Goal: Task Accomplishment & Management: Manage account settings

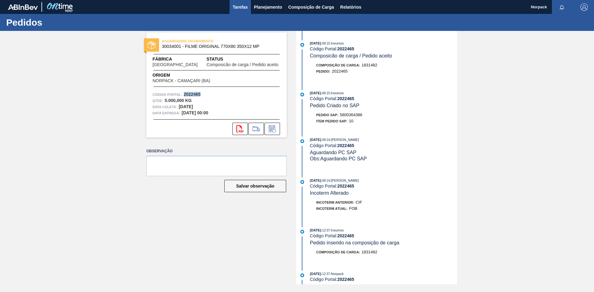
click at [238, 2] on button "Tarefas" at bounding box center [240, 7] width 21 height 14
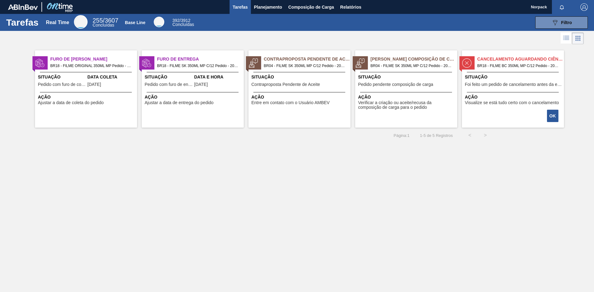
click at [507, 91] on div "Cancelamento aguardando ciência BR18 - FILME BC 350ML MP C/12 Pedido - 2037149 …" at bounding box center [513, 88] width 102 height 77
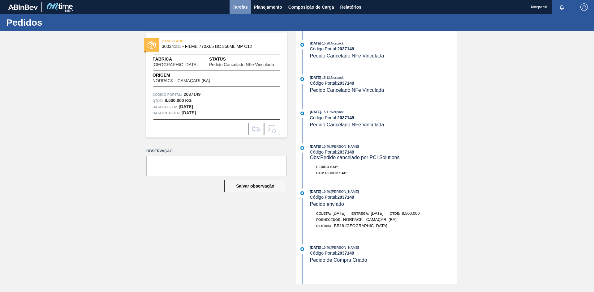
click at [234, 6] on span "Tarefas" at bounding box center [240, 6] width 15 height 7
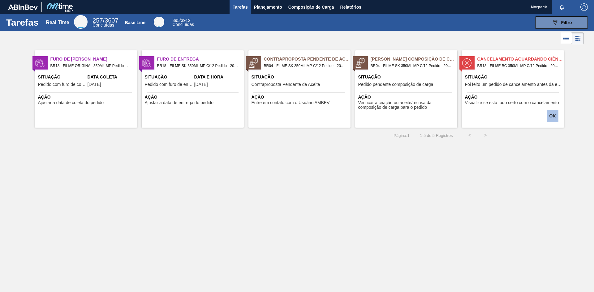
click at [551, 115] on button "OK" at bounding box center [552, 116] width 11 height 12
click at [303, 106] on div "Contraproposta Pendente de Aceite BR04 - FILME SK 350ML MP C/12 Pedido - 203702…" at bounding box center [299, 88] width 102 height 77
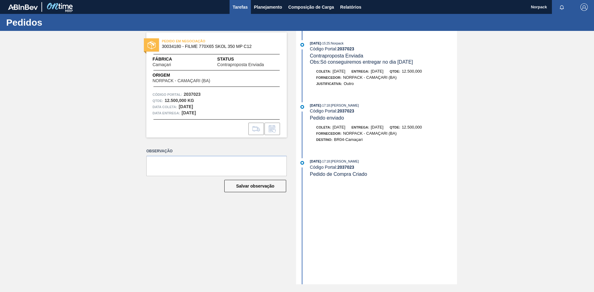
click at [242, 10] on span "Tarefas" at bounding box center [240, 6] width 15 height 7
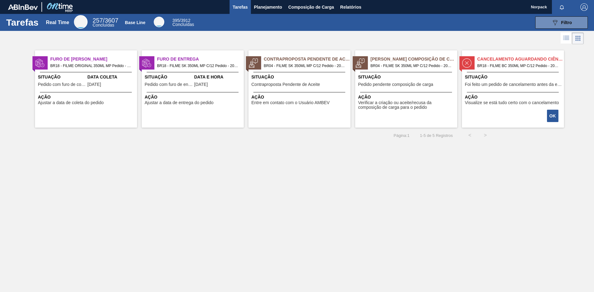
click at [408, 101] on span "Verificar a criação ou aceite/recusa da composição de carga para o pedido" at bounding box center [406, 106] width 97 height 10
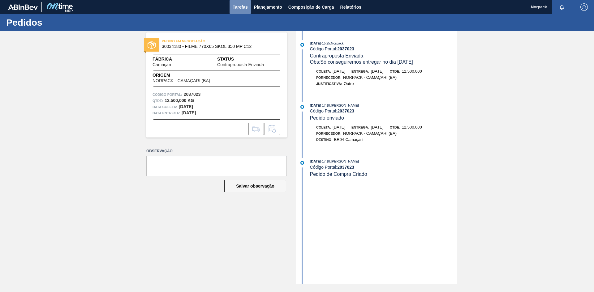
click at [242, 8] on span "Tarefas" at bounding box center [240, 6] width 15 height 7
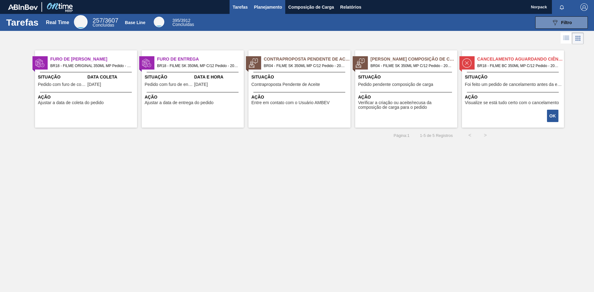
click at [268, 8] on span "Planejamento" at bounding box center [268, 6] width 28 height 7
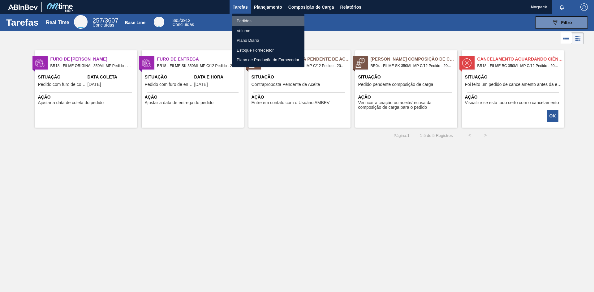
click at [251, 19] on li "Pedidos" at bounding box center [268, 21] width 73 height 10
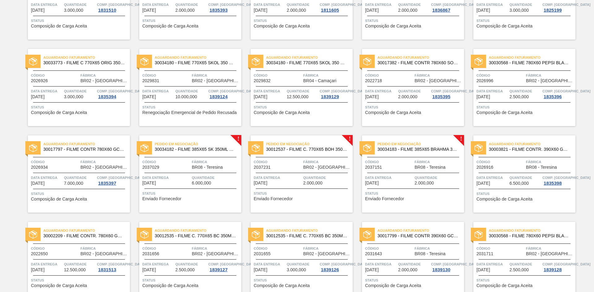
scroll to position [469, 0]
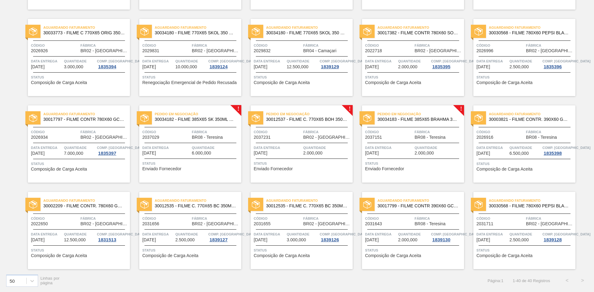
click at [223, 141] on div "Pedido em Negociação 30034182 - FILME 385X65 SK 350ML MP C12 Código 2037029 Fáb…" at bounding box center [190, 144] width 102 height 77
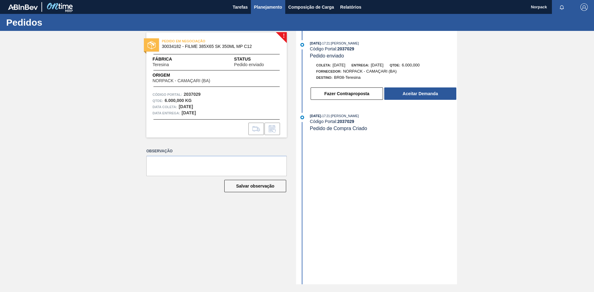
click at [264, 9] on span "Planejamento" at bounding box center [268, 6] width 28 height 7
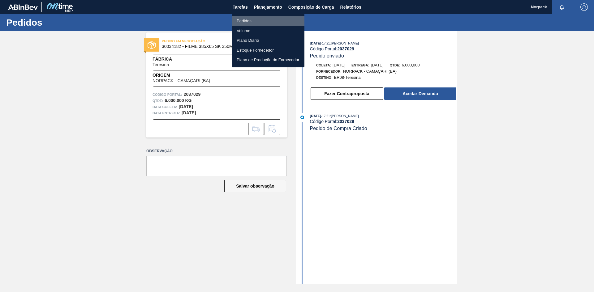
click at [245, 21] on li "Pedidos" at bounding box center [268, 21] width 73 height 10
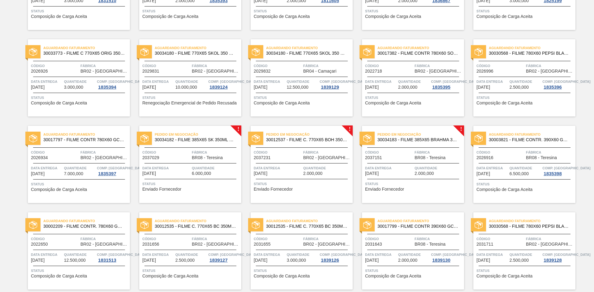
scroll to position [438, 0]
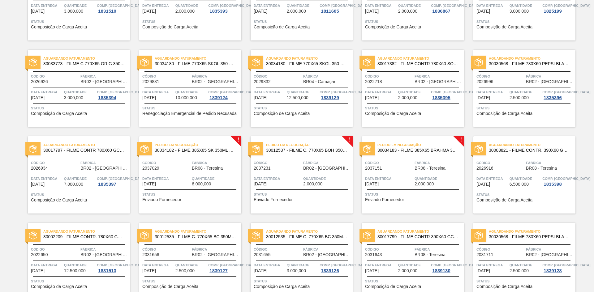
click at [196, 163] on span "Fábrica" at bounding box center [216, 163] width 48 height 6
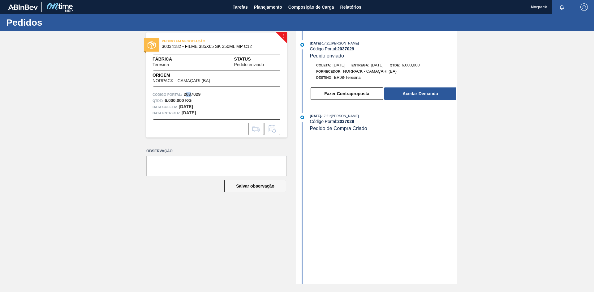
drag, startPoint x: 185, startPoint y: 94, endPoint x: 192, endPoint y: 95, distance: 6.3
click at [192, 95] on strong "2037029" at bounding box center [192, 94] width 17 height 5
drag, startPoint x: 184, startPoint y: 95, endPoint x: 204, endPoint y: 95, distance: 19.5
click at [204, 95] on div "Código Portal: 2037029" at bounding box center [217, 95] width 128 height 6
copy strong "2037029"
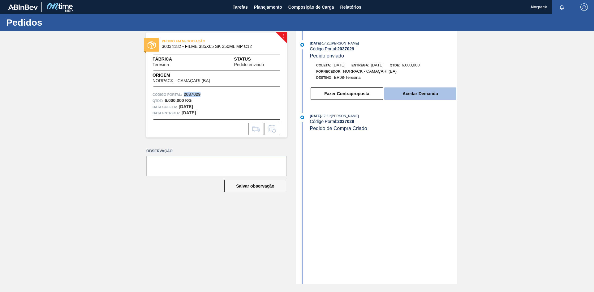
click at [409, 94] on button "Aceitar Demanda" at bounding box center [420, 94] width 72 height 12
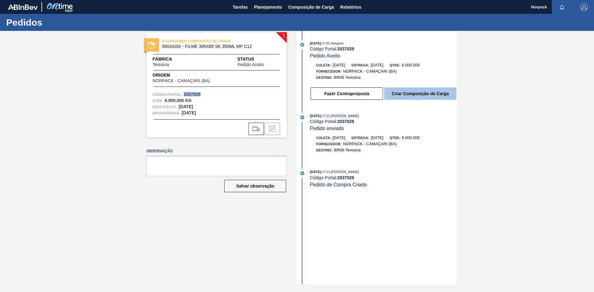
click at [412, 94] on button "Criar Composição de Carga" at bounding box center [420, 94] width 72 height 12
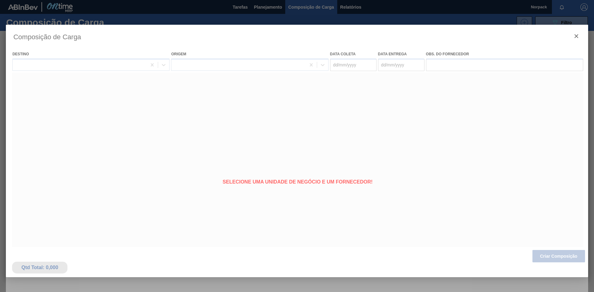
type coleta "[DATE]"
type entrega "[DATE]"
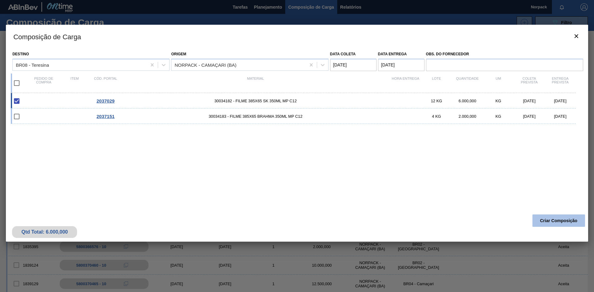
click at [557, 222] on button "Criar Composição" at bounding box center [559, 221] width 53 height 12
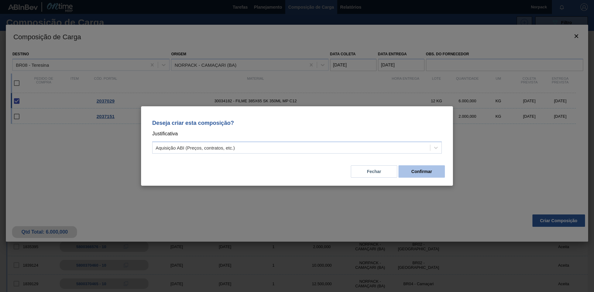
click at [425, 172] on button "Confirmar" at bounding box center [422, 172] width 46 height 12
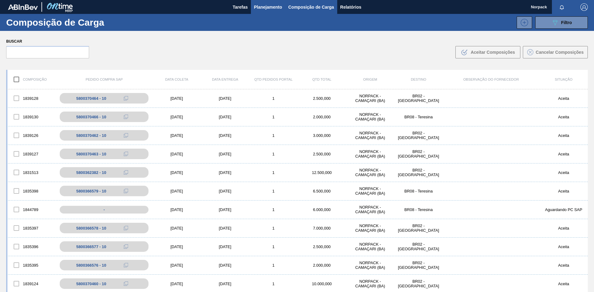
click at [259, 9] on span "Planejamento" at bounding box center [268, 6] width 28 height 7
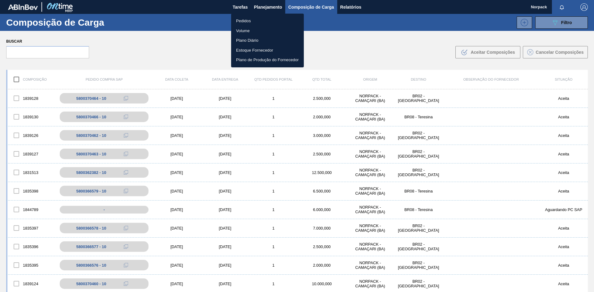
click at [238, 23] on li "Pedidos" at bounding box center [267, 21] width 73 height 10
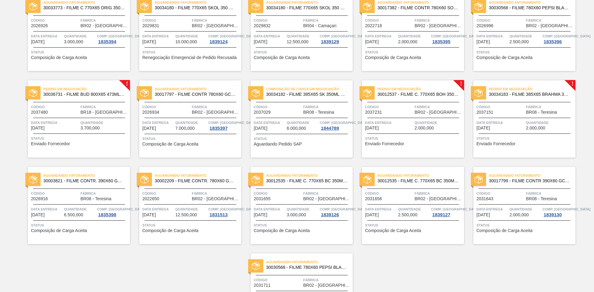
scroll to position [494, 0]
click at [299, 116] on div "Composição de Carga em Negociação 30034182 - FILME 385X65 SK 350ML MP C12 Códig…" at bounding box center [302, 119] width 102 height 77
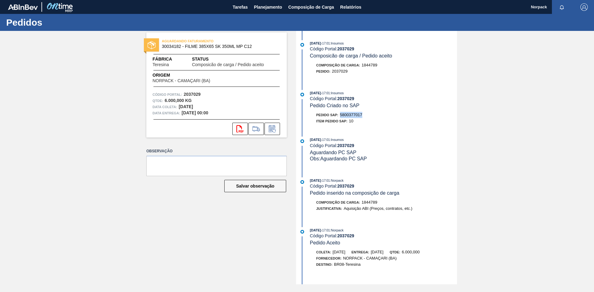
drag, startPoint x: 341, startPoint y: 114, endPoint x: 370, endPoint y: 114, distance: 29.1
click at [370, 114] on div "Pedido SAP: 5800377017" at bounding box center [383, 115] width 147 height 6
copy span "5800377017"
click at [259, 10] on span "Planejamento" at bounding box center [268, 6] width 28 height 7
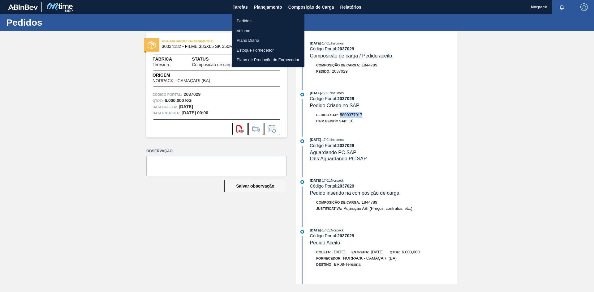
click at [246, 19] on li "Pedidos" at bounding box center [268, 21] width 73 height 10
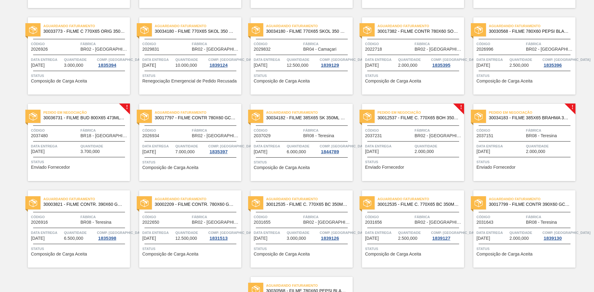
scroll to position [463, 0]
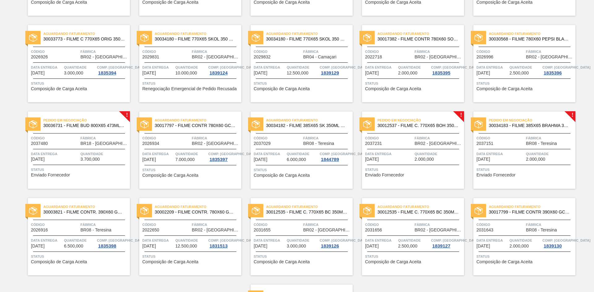
click at [507, 148] on div "Pedido em Negociação 30034183 - FILME 385X65 BRAHMA 350ML MP C12 Código 2037151…" at bounding box center [524, 150] width 102 height 77
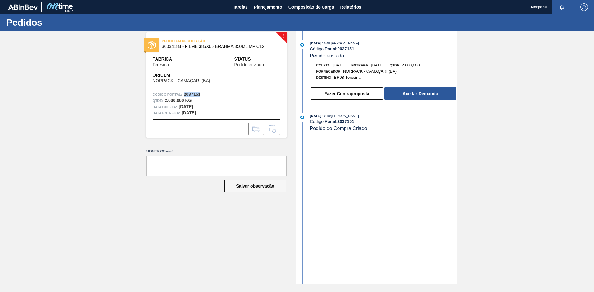
drag, startPoint x: 183, startPoint y: 95, endPoint x: 205, endPoint y: 95, distance: 21.7
click at [205, 95] on div "Código Portal: 2037151" at bounding box center [217, 95] width 128 height 6
copy strong "2037151"
drag, startPoint x: 162, startPoint y: 46, endPoint x: 181, endPoint y: 47, distance: 18.6
click at [181, 47] on div "PEDIDO EM NEGOCIAÇÃO 30034183 - FILME 385X65 BRAHMA 350ML MP C12" at bounding box center [216, 44] width 140 height 14
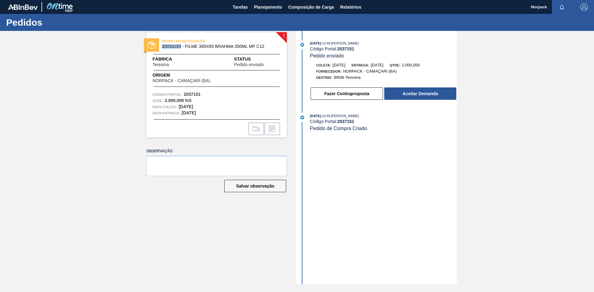
copy span "30034183"
click at [414, 93] on button "Aceitar Demanda" at bounding box center [420, 94] width 72 height 12
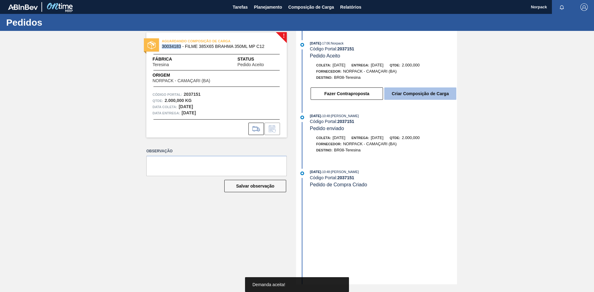
click at [413, 94] on button "Criar Composição de Carga" at bounding box center [420, 94] width 72 height 12
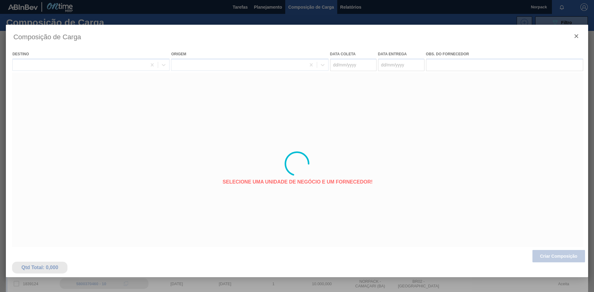
type coleta "[DATE]"
type entrega "[DATE]"
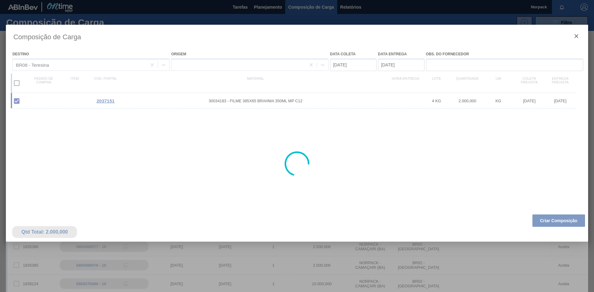
click at [556, 221] on div at bounding box center [297, 164] width 582 height 279
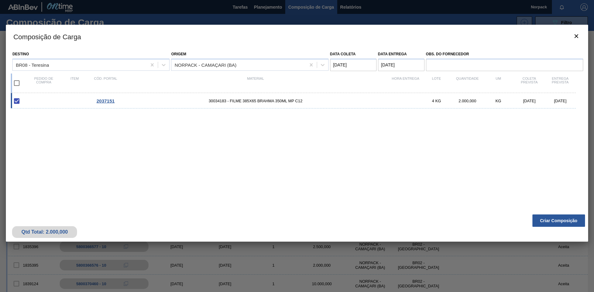
click at [556, 221] on button "Criar Composição" at bounding box center [559, 221] width 53 height 12
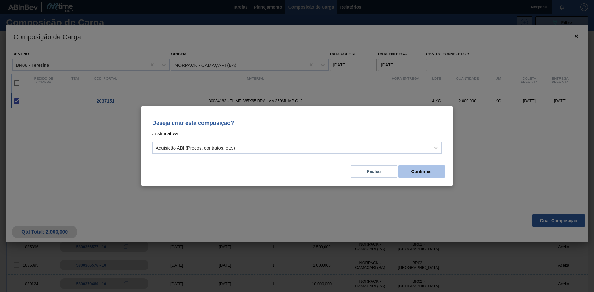
click at [415, 171] on button "Confirmar" at bounding box center [422, 172] width 46 height 12
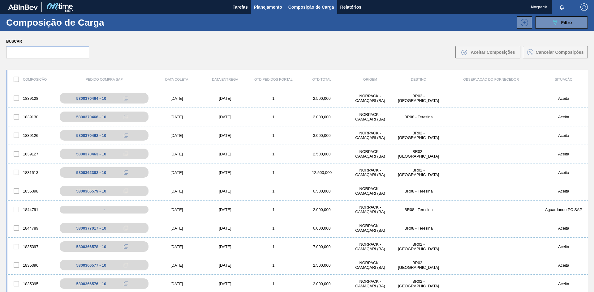
click at [269, 10] on span "Planejamento" at bounding box center [268, 6] width 28 height 7
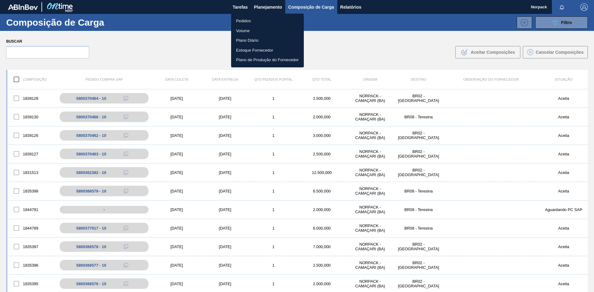
click at [245, 23] on li "Pedidos" at bounding box center [267, 21] width 73 height 10
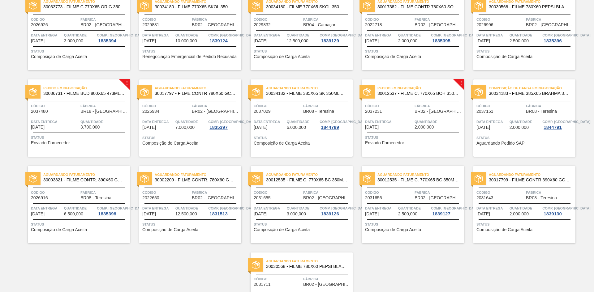
scroll to position [556, 0]
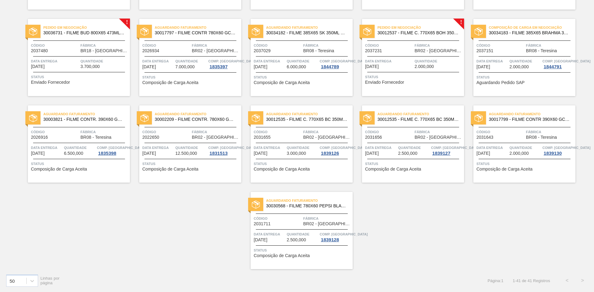
click at [519, 59] on span "Quantidade" at bounding box center [526, 61] width 32 height 6
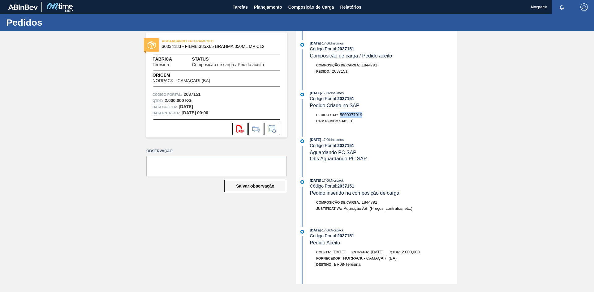
drag, startPoint x: 340, startPoint y: 114, endPoint x: 367, endPoint y: 114, distance: 26.3
click at [367, 114] on div "Pedido SAP: 5800377019" at bounding box center [383, 115] width 147 height 6
copy span "5800377019"
click at [263, 10] on span "Planejamento" at bounding box center [268, 6] width 28 height 7
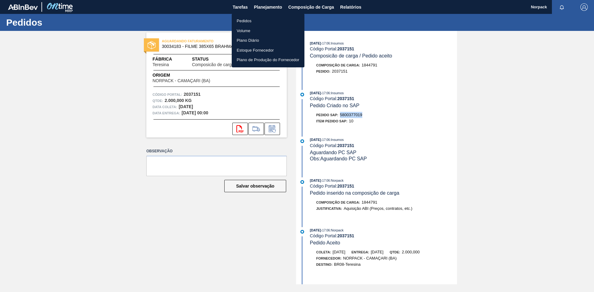
click at [253, 21] on li "Pedidos" at bounding box center [268, 21] width 73 height 10
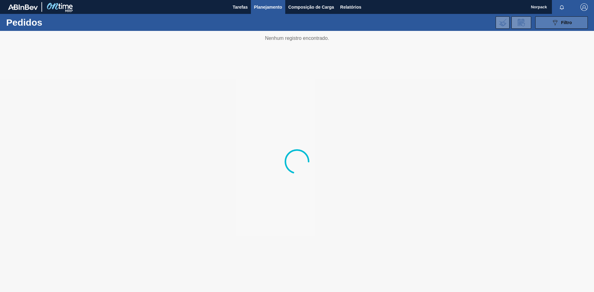
click at [554, 24] on icon "089F7B8B-B2A5-4AFE-B5C0-19BA573D28AC" at bounding box center [554, 22] width 7 height 7
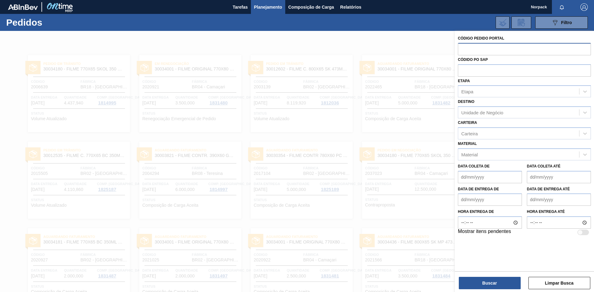
click at [478, 49] on input "text" at bounding box center [524, 49] width 133 height 12
paste input "2016961"
type input "2016961"
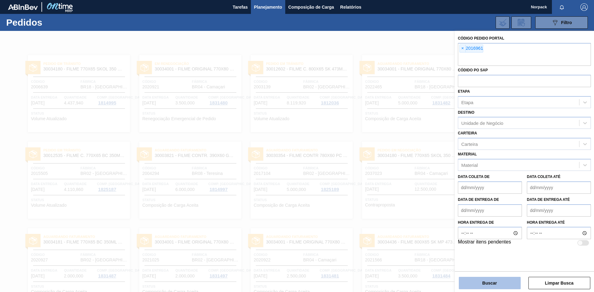
click at [481, 282] on button "Buscar" at bounding box center [490, 283] width 62 height 12
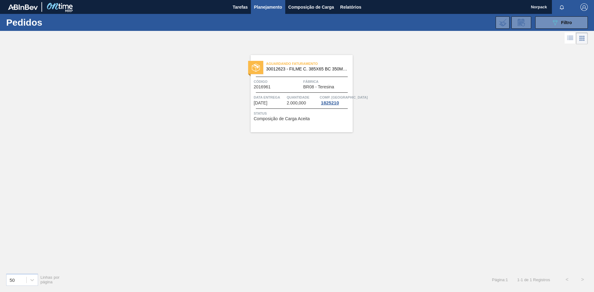
click at [321, 72] on div "Aguardando Faturamento 30012623 - FILME C. 385X65 BC 350ML 429" at bounding box center [302, 67] width 102 height 14
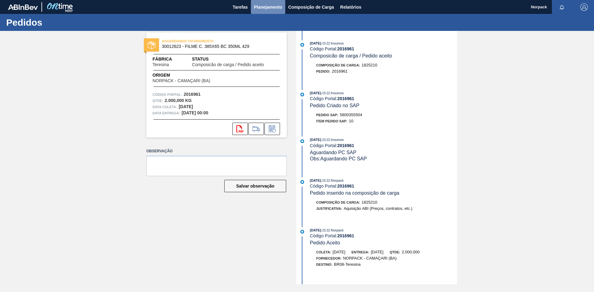
click at [270, 6] on span "Planejamento" at bounding box center [268, 6] width 28 height 7
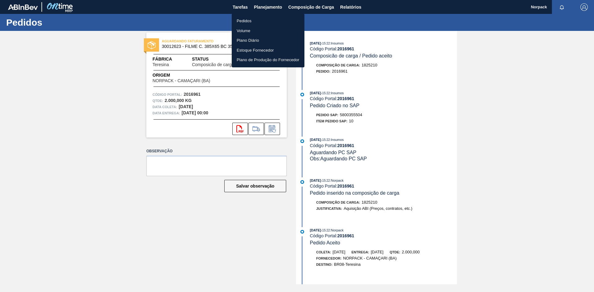
click at [246, 22] on li "Pedidos" at bounding box center [268, 21] width 73 height 10
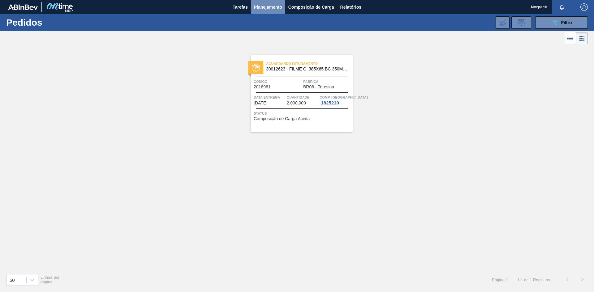
click at [265, 7] on span "Planejamento" at bounding box center [268, 6] width 28 height 7
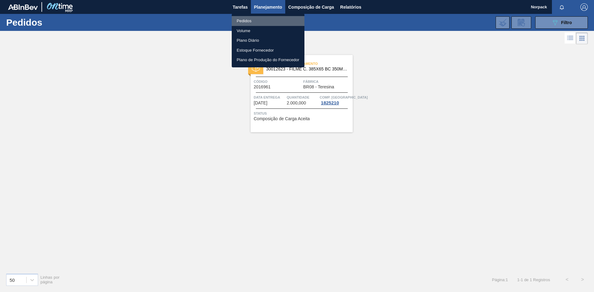
click at [249, 20] on li "Pedidos" at bounding box center [268, 21] width 73 height 10
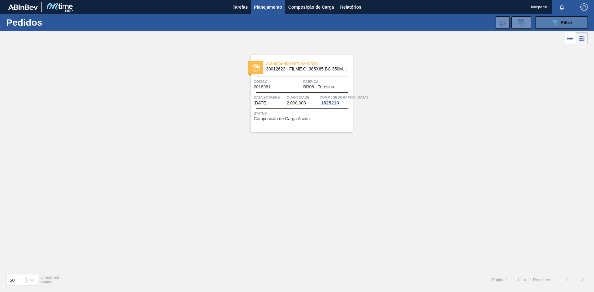
click at [556, 23] on icon "089F7B8B-B2A5-4AFE-B5C0-19BA573D28AC" at bounding box center [554, 22] width 7 height 7
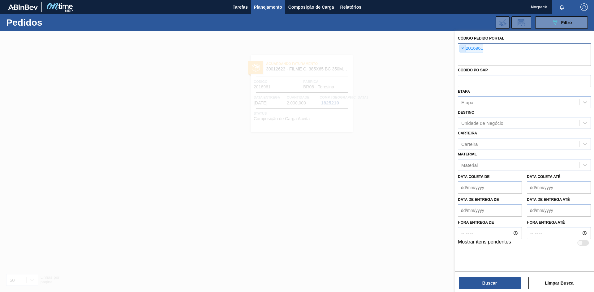
click at [463, 48] on span "×" at bounding box center [463, 48] width 6 height 7
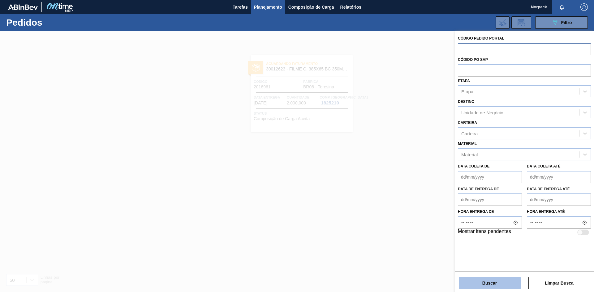
click at [490, 285] on button "Buscar" at bounding box center [490, 283] width 62 height 12
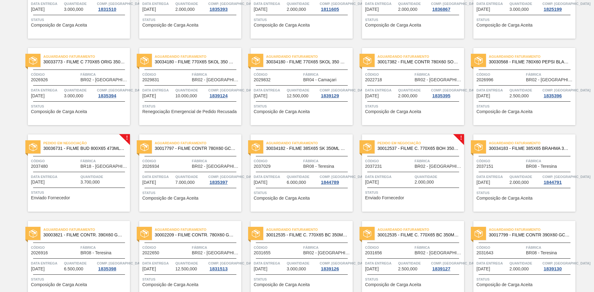
scroll to position [495, 0]
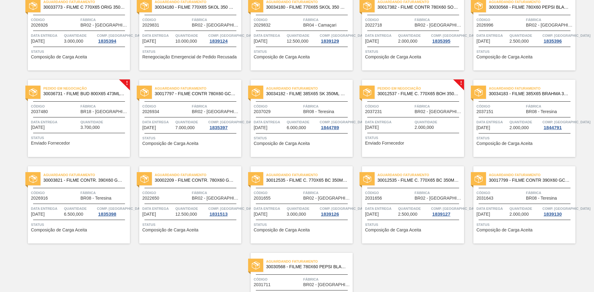
click at [87, 110] on span "BR18 - [GEOGRAPHIC_DATA]" at bounding box center [104, 112] width 48 height 5
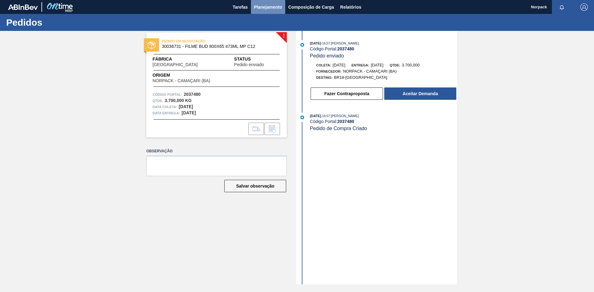
click at [267, 9] on span "Planejamento" at bounding box center [268, 6] width 28 height 7
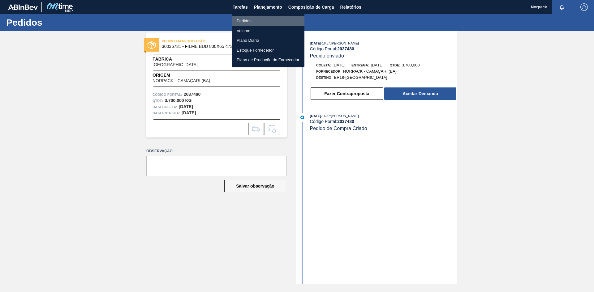
click at [247, 21] on li "Pedidos" at bounding box center [268, 21] width 73 height 10
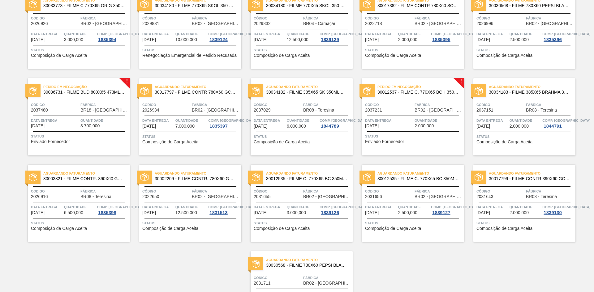
scroll to position [556, 0]
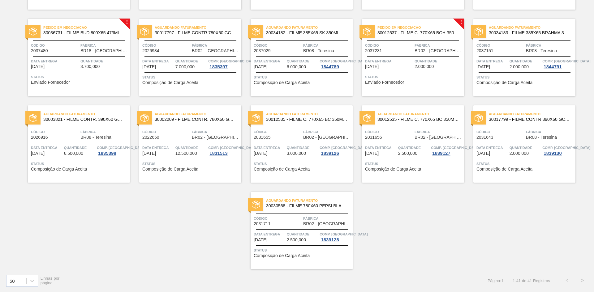
click at [414, 70] on div "Pedido em Negociação 30012537 - FILME C. 770X65 BOH 350ML C12 429 Código 203723…" at bounding box center [413, 57] width 102 height 77
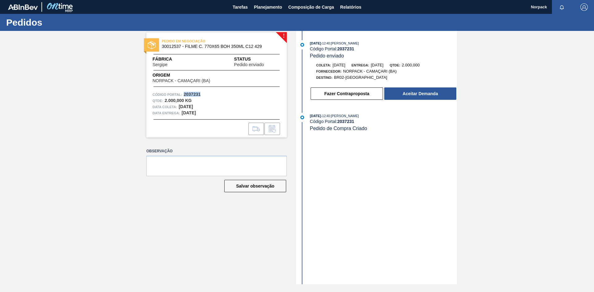
drag, startPoint x: 186, startPoint y: 96, endPoint x: 202, endPoint y: 97, distance: 16.1
click at [202, 97] on div "Código Portal: 2037231" at bounding box center [217, 95] width 128 height 6
copy strong "2037231"
click at [407, 95] on button "Aceitar Demanda" at bounding box center [420, 94] width 72 height 12
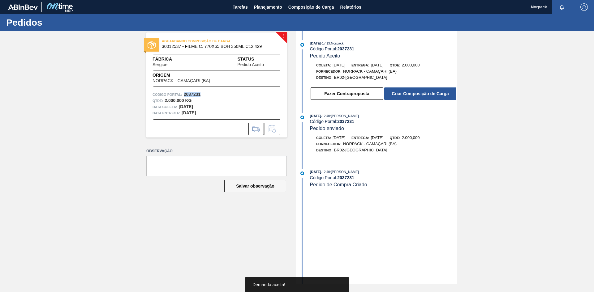
click at [407, 95] on button "Criar Composição de Carga" at bounding box center [420, 94] width 72 height 12
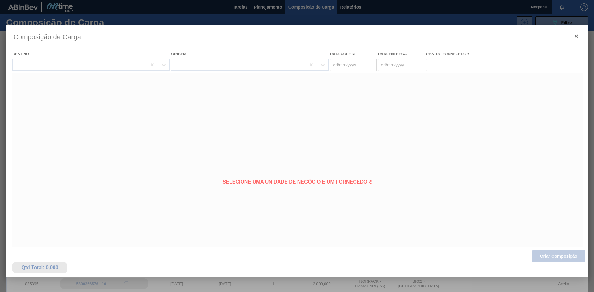
type coleta "[DATE]"
type entrega "[DATE]"
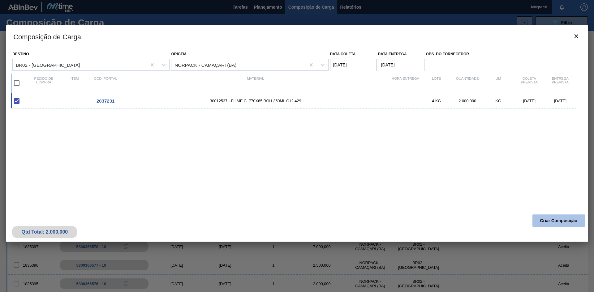
click at [549, 221] on button "Criar Composição" at bounding box center [559, 221] width 53 height 12
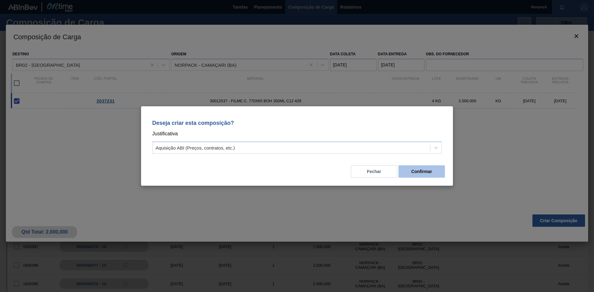
click at [425, 173] on button "Confirmar" at bounding box center [422, 172] width 46 height 12
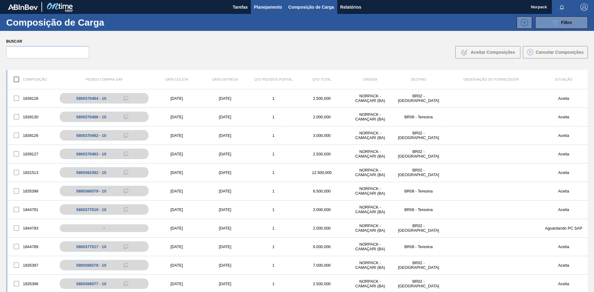
click at [267, 5] on span "Planejamento" at bounding box center [268, 6] width 28 height 7
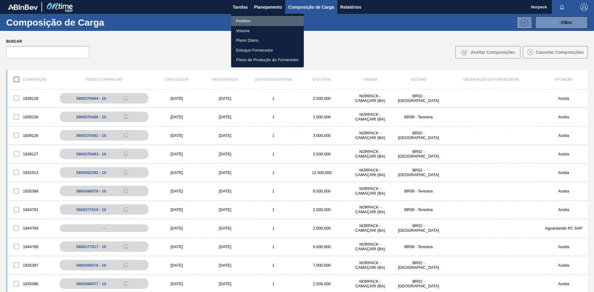
click at [247, 18] on li "Pedidos" at bounding box center [267, 21] width 73 height 10
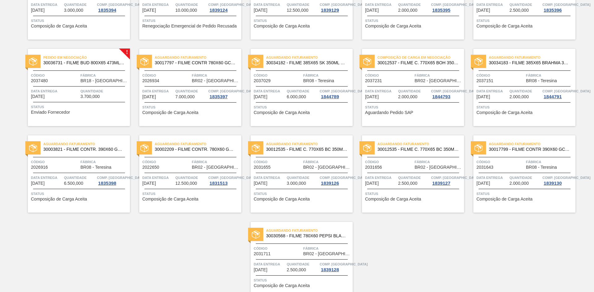
scroll to position [556, 0]
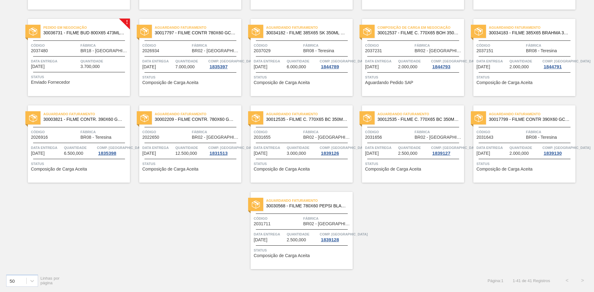
click at [408, 61] on span "Quantidade" at bounding box center [414, 61] width 32 height 6
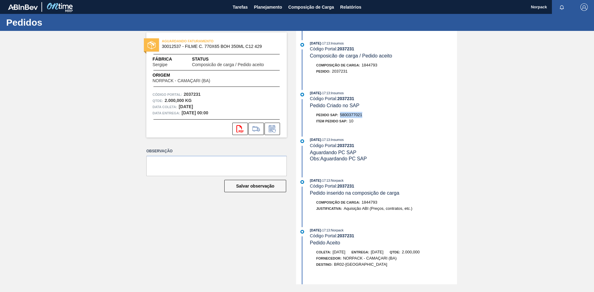
drag, startPoint x: 339, startPoint y: 111, endPoint x: 368, endPoint y: 114, distance: 28.4
click at [368, 114] on div "[DATE] 17:13 : Insumos Código Portal: 2037231 Pedido Criado no SAP Pedido SAP: …" at bounding box center [377, 108] width 159 height 37
copy span "5800377021"
click at [260, 7] on span "Planejamento" at bounding box center [268, 6] width 28 height 7
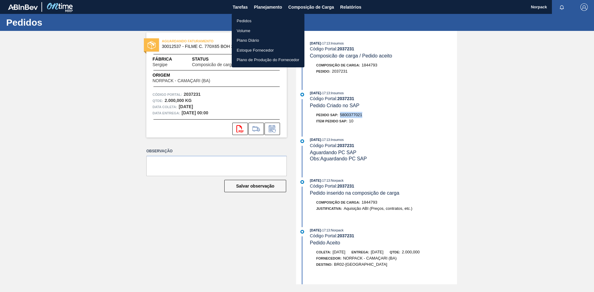
click at [250, 21] on li "Pedidos" at bounding box center [268, 21] width 73 height 10
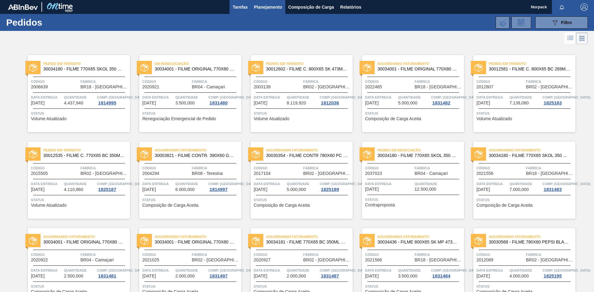
click at [241, 9] on span "Tarefas" at bounding box center [240, 6] width 15 height 7
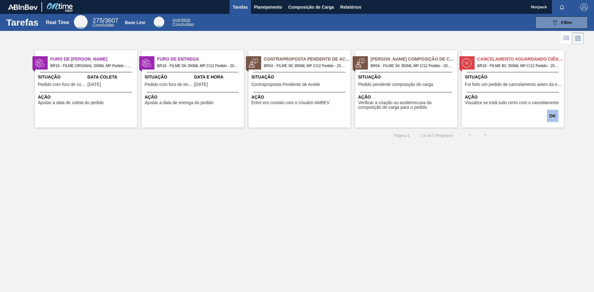
click at [553, 115] on button "OK" at bounding box center [552, 116] width 11 height 12
